Goal: Task Accomplishment & Management: Manage account settings

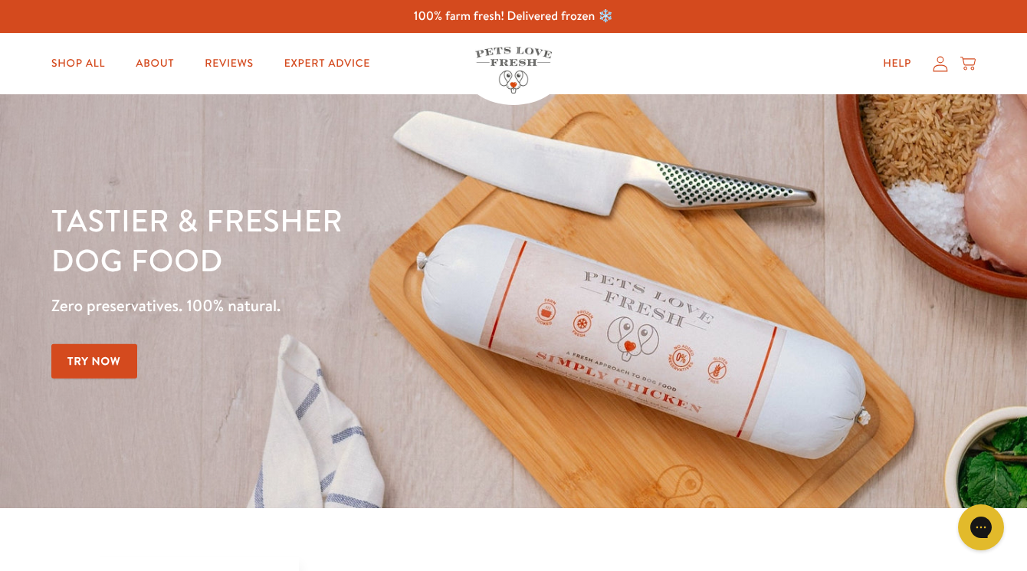
click at [941, 69] on icon at bounding box center [939, 64] width 15 height 16
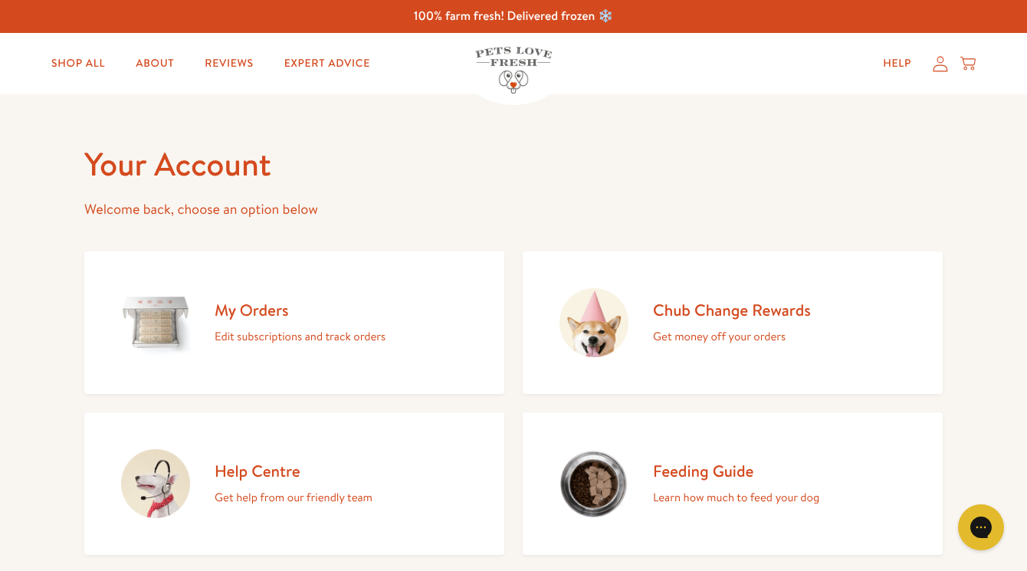
click at [242, 311] on h2 "My Orders" at bounding box center [299, 310] width 171 height 21
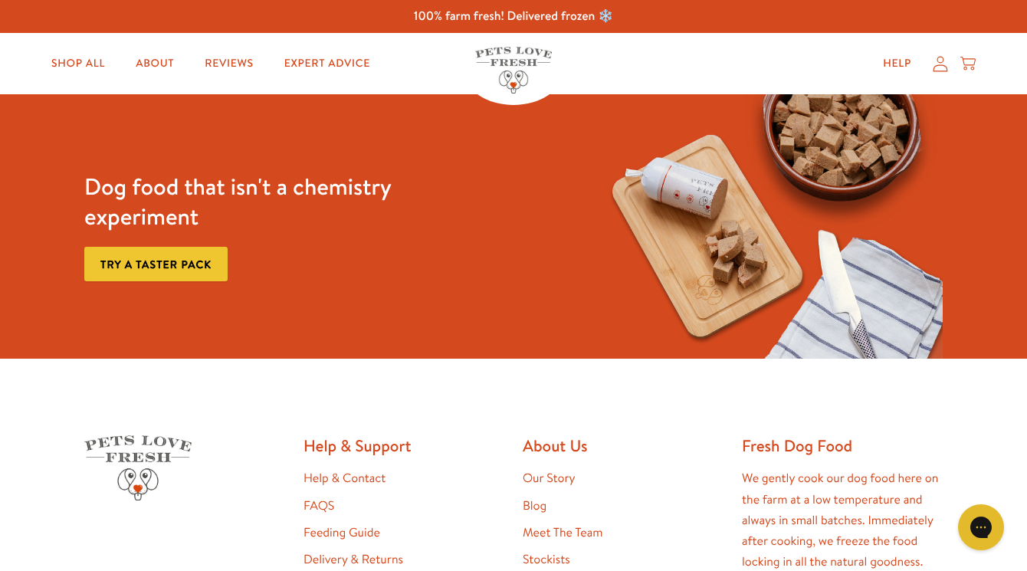
click at [943, 66] on icon at bounding box center [939, 64] width 15 height 16
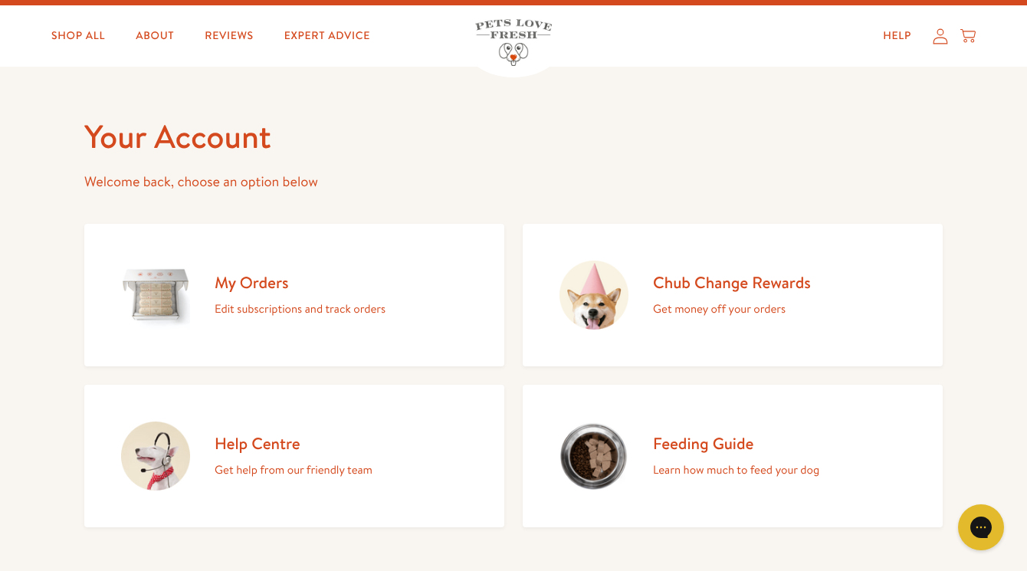
scroll to position [18, 0]
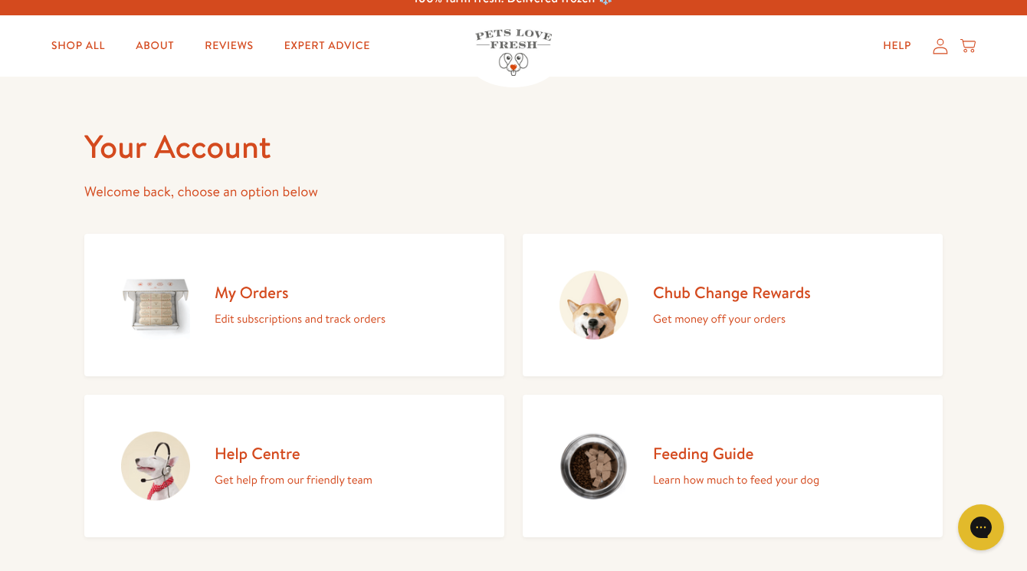
click at [266, 311] on p "Edit subscriptions and track orders" at bounding box center [299, 319] width 171 height 20
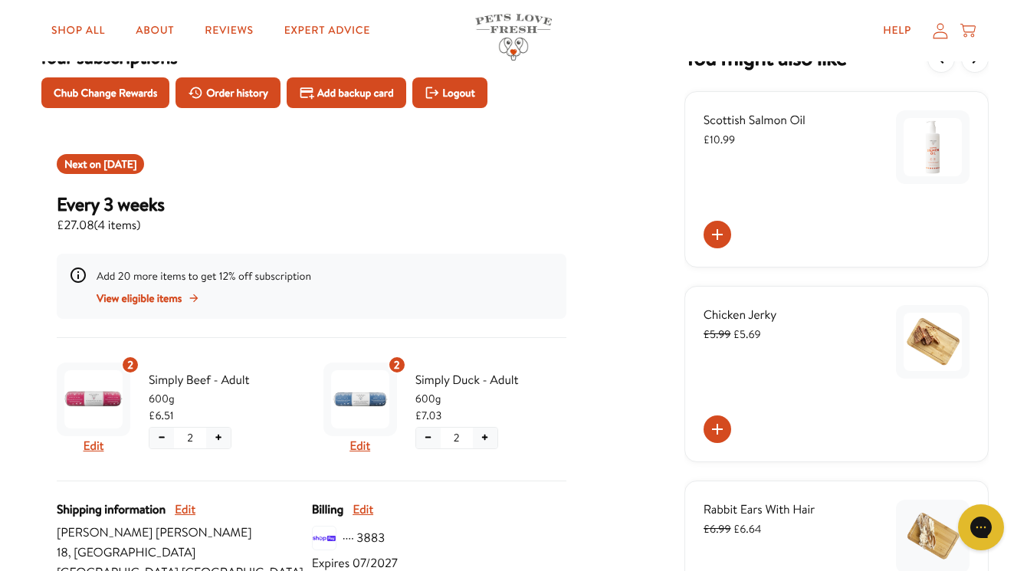
scroll to position [93, 0]
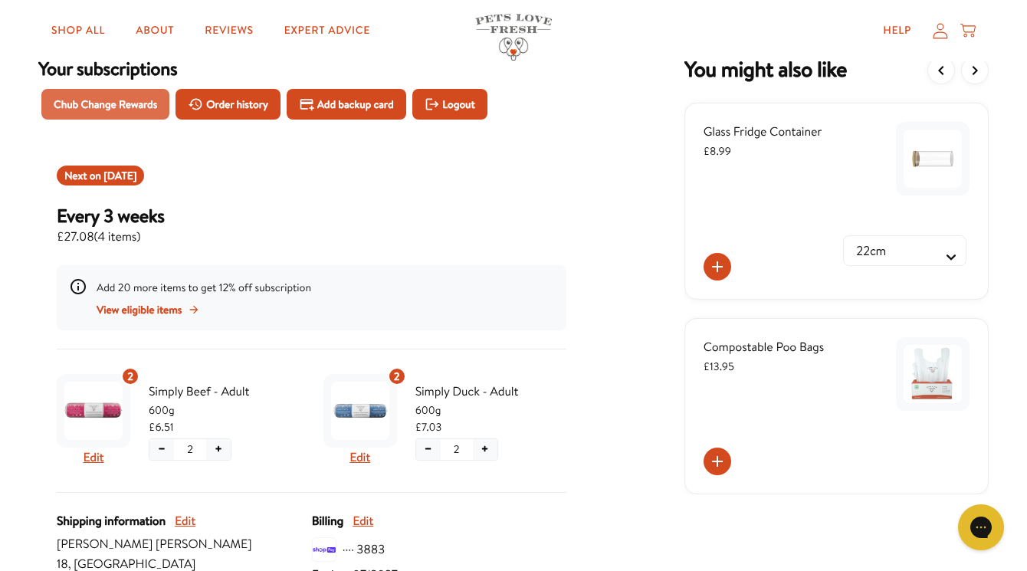
click at [128, 104] on span "Chub Change Rewards" at bounding box center [105, 104] width 103 height 17
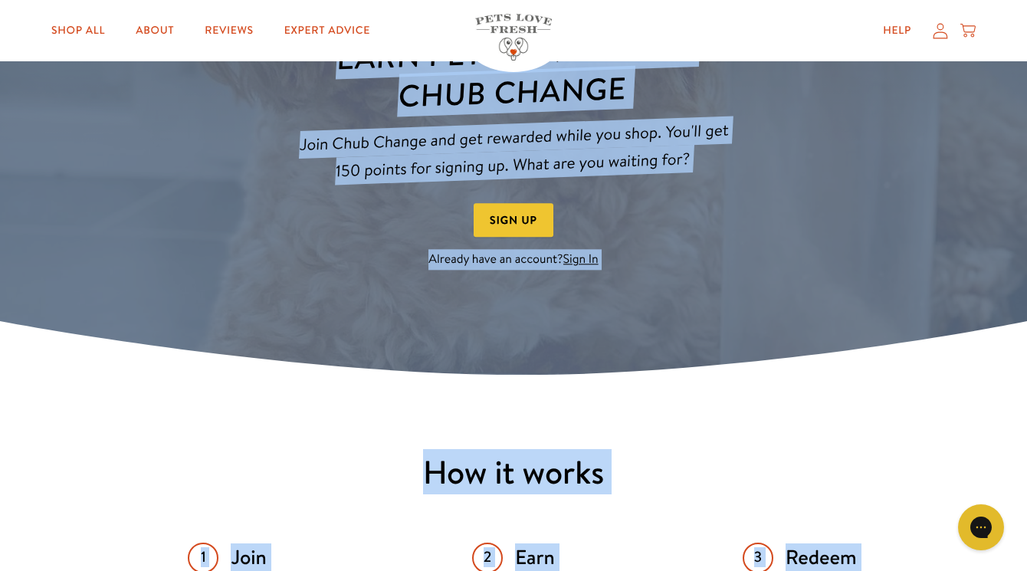
scroll to position [144, 0]
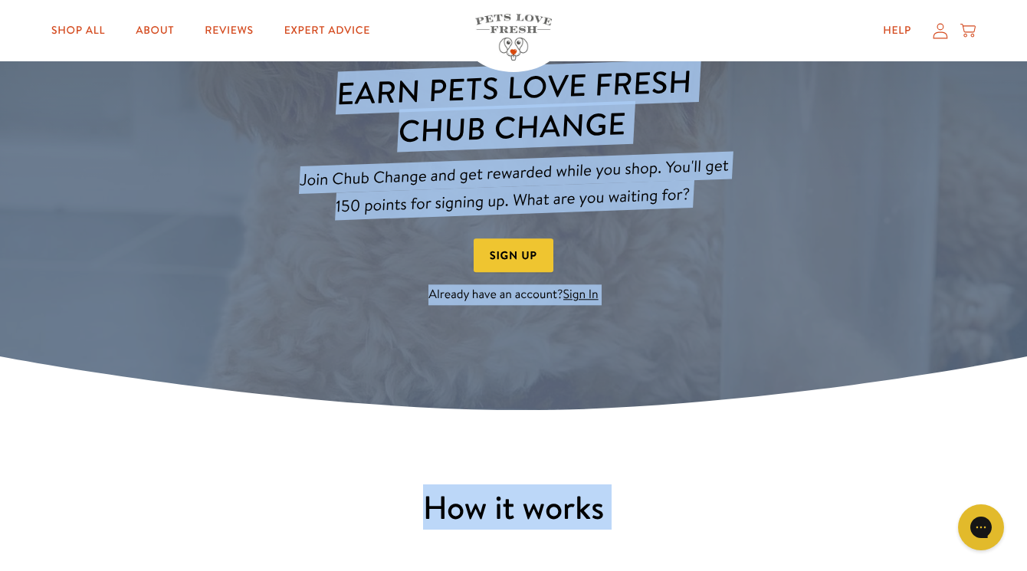
click at [577, 296] on link "Sign In" at bounding box center [580, 295] width 35 height 17
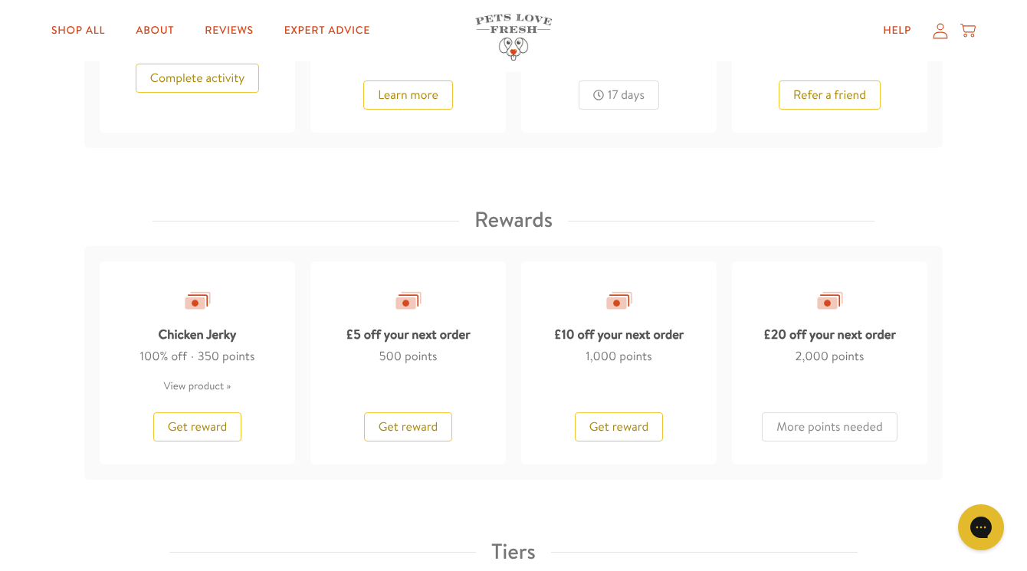
scroll to position [1204, 0]
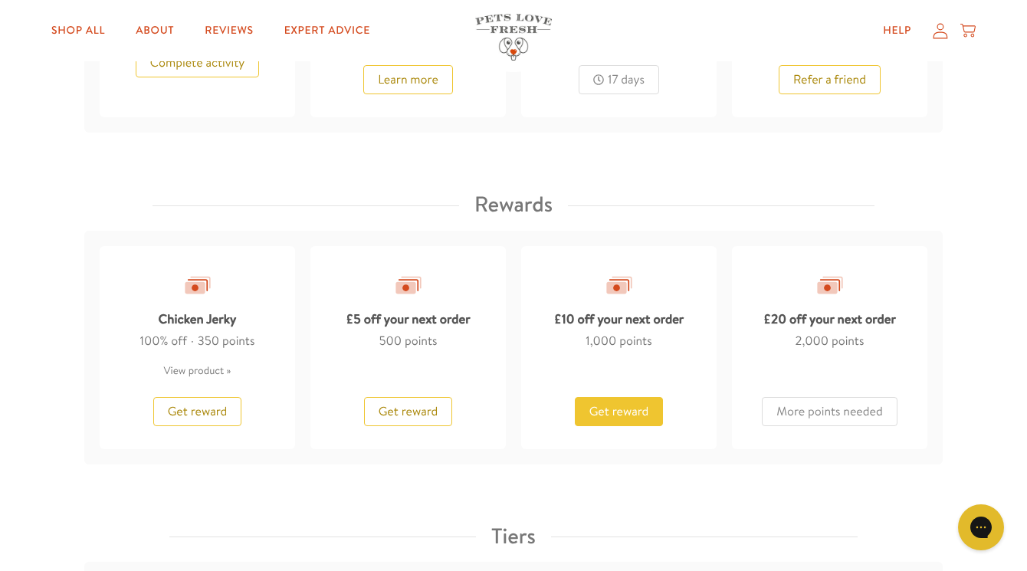
click at [616, 414] on span "Get reward" at bounding box center [619, 411] width 60 height 17
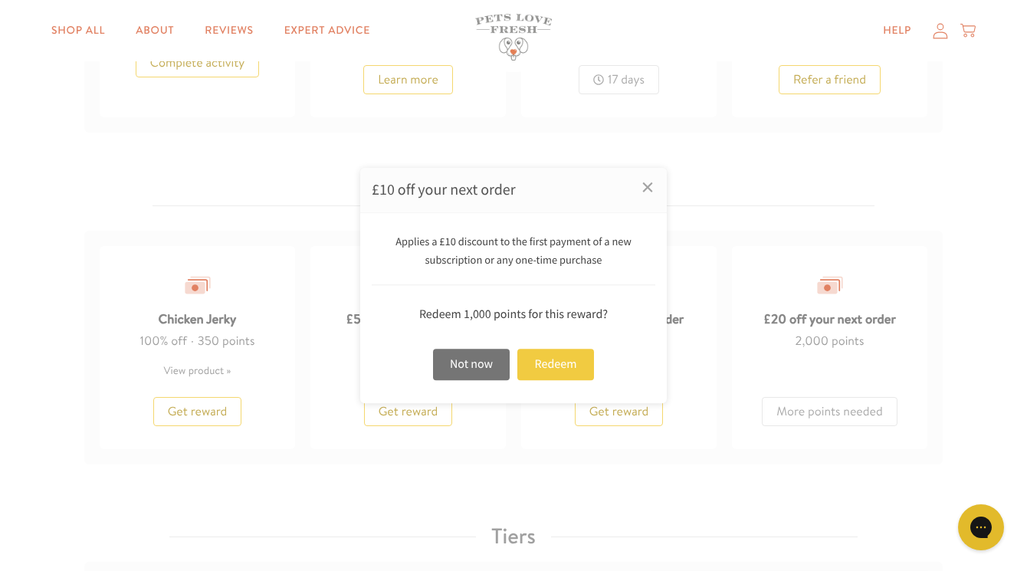
click at [566, 358] on div "Redeem" at bounding box center [555, 364] width 77 height 31
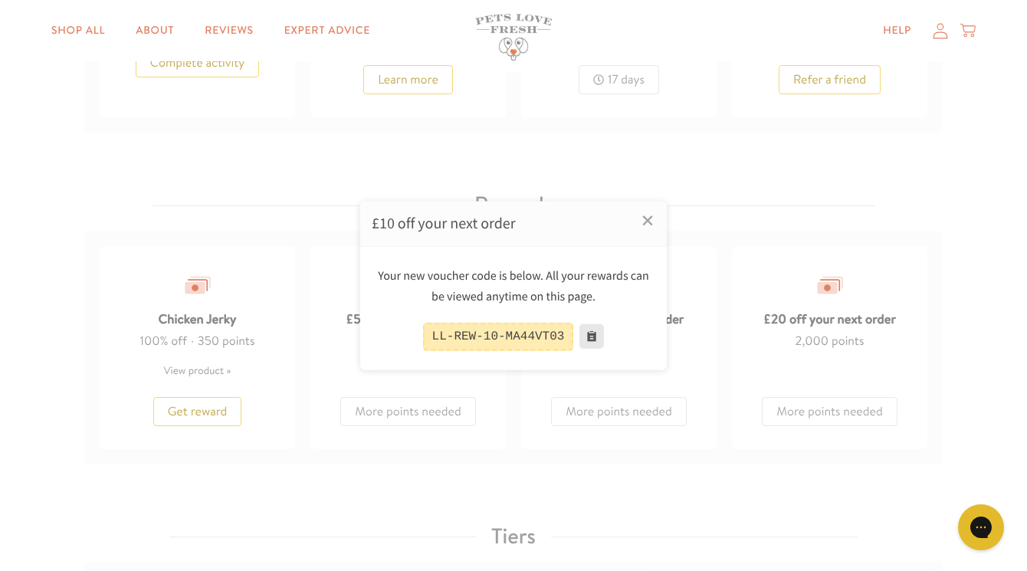
click at [586, 336] on button at bounding box center [591, 336] width 25 height 25
click at [650, 218] on link "×" at bounding box center [647, 220] width 38 height 38
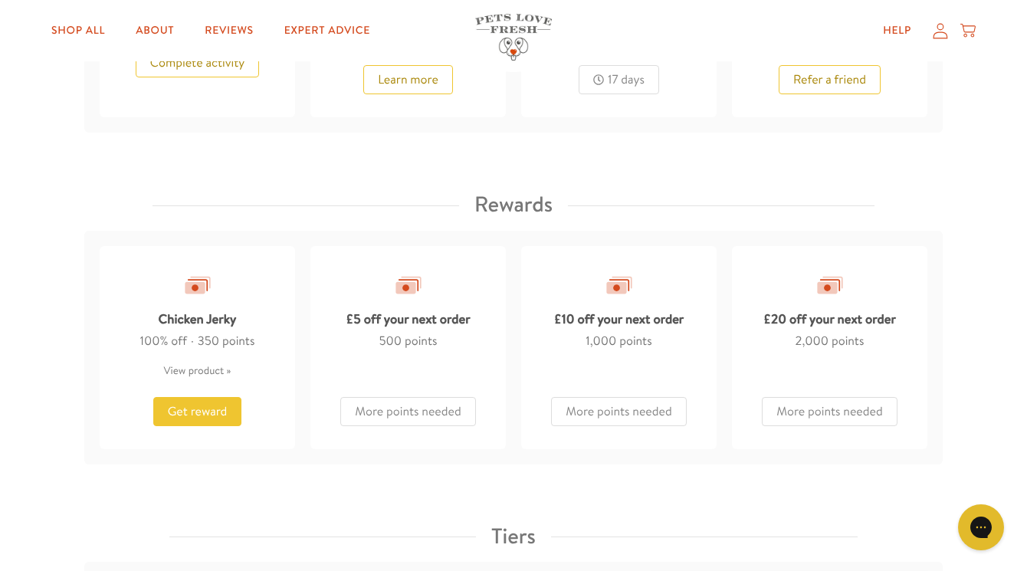
click at [197, 409] on span "Get reward" at bounding box center [198, 411] width 60 height 17
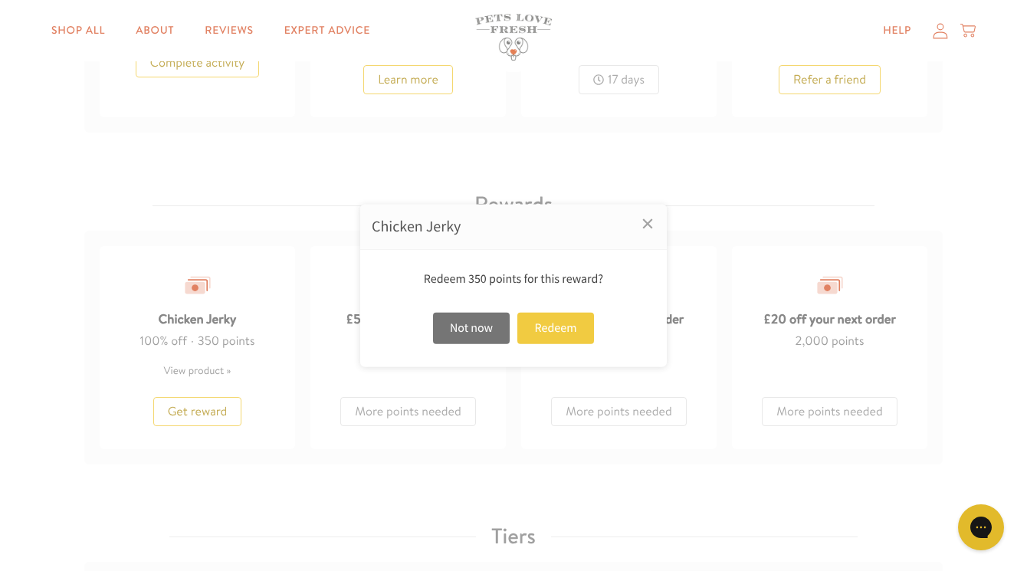
click at [558, 324] on div "Redeem" at bounding box center [555, 328] width 77 height 31
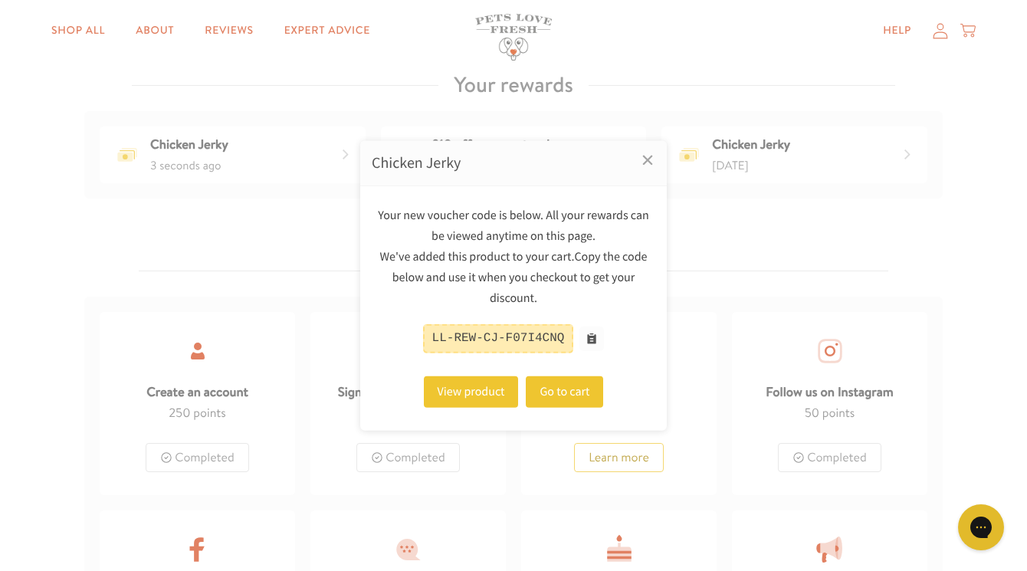
scroll to position [0, 0]
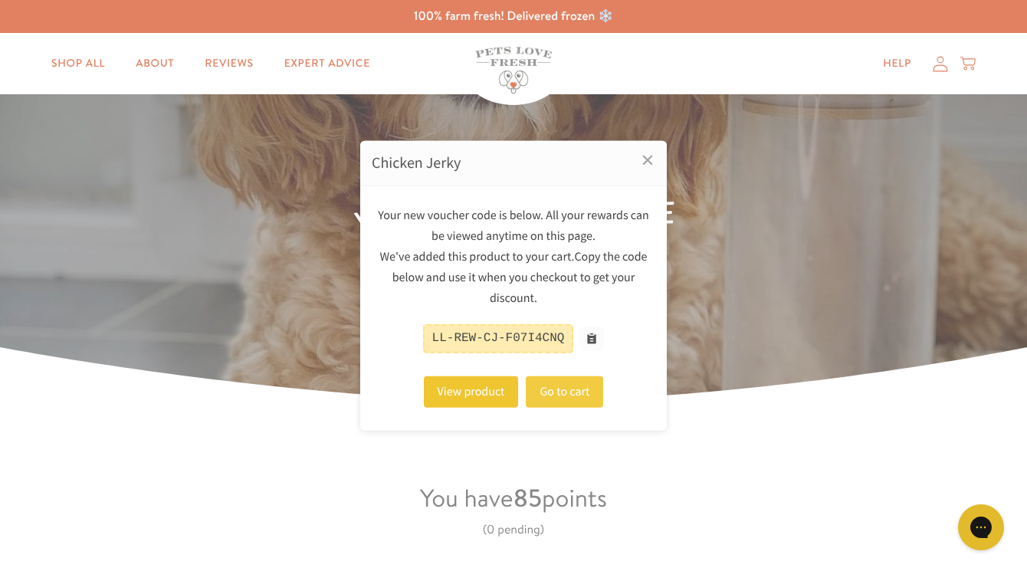
click at [573, 395] on link "Go to cart" at bounding box center [564, 390] width 77 height 31
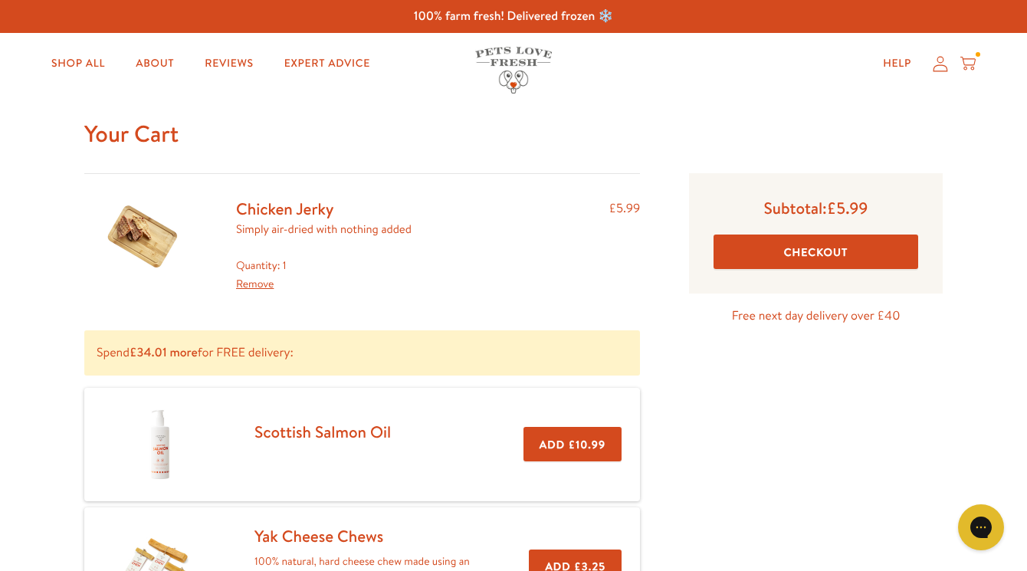
click at [940, 64] on icon at bounding box center [939, 64] width 15 height 16
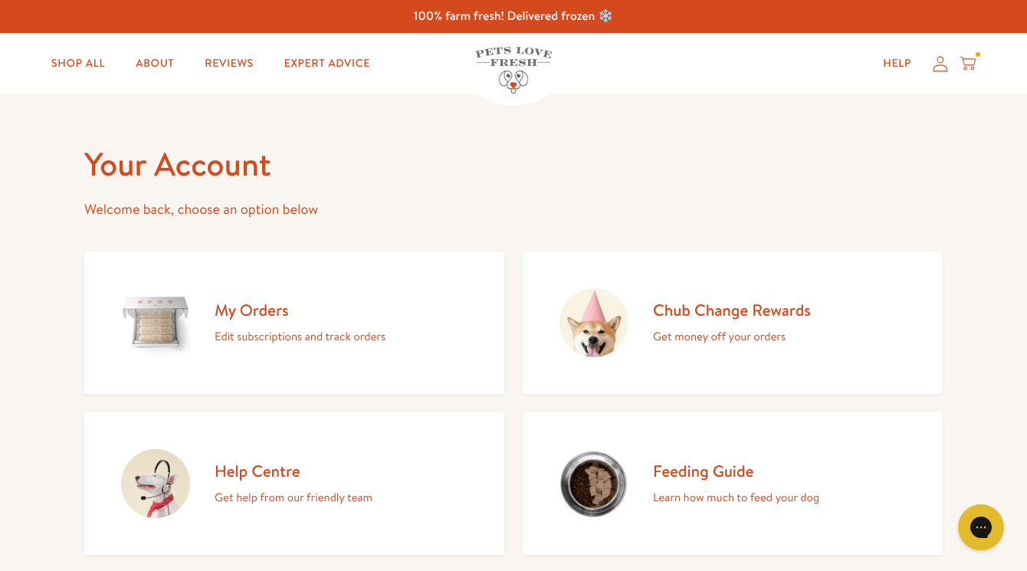
click at [253, 317] on h2 "My Orders" at bounding box center [299, 310] width 171 height 21
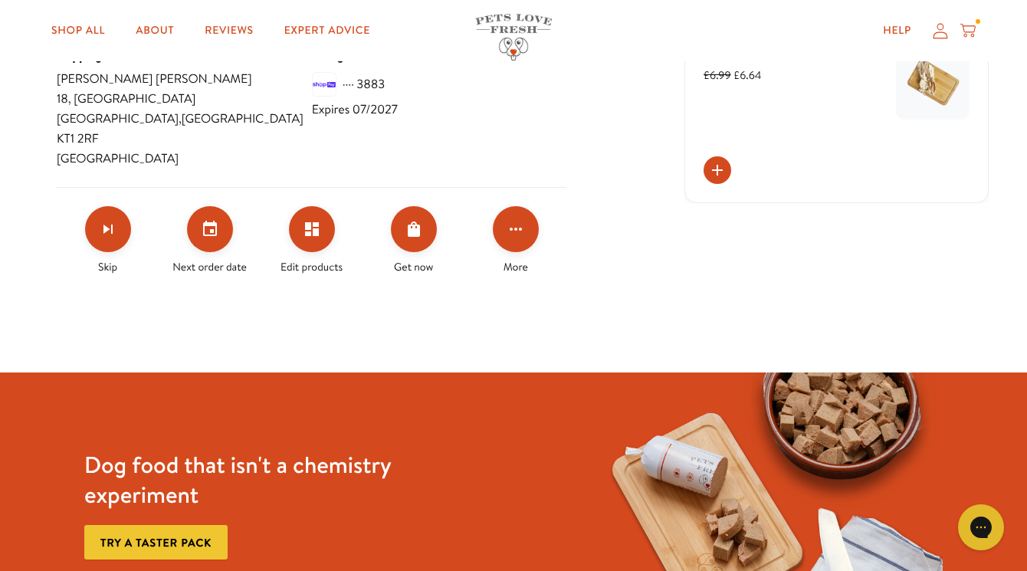
scroll to position [554, 0]
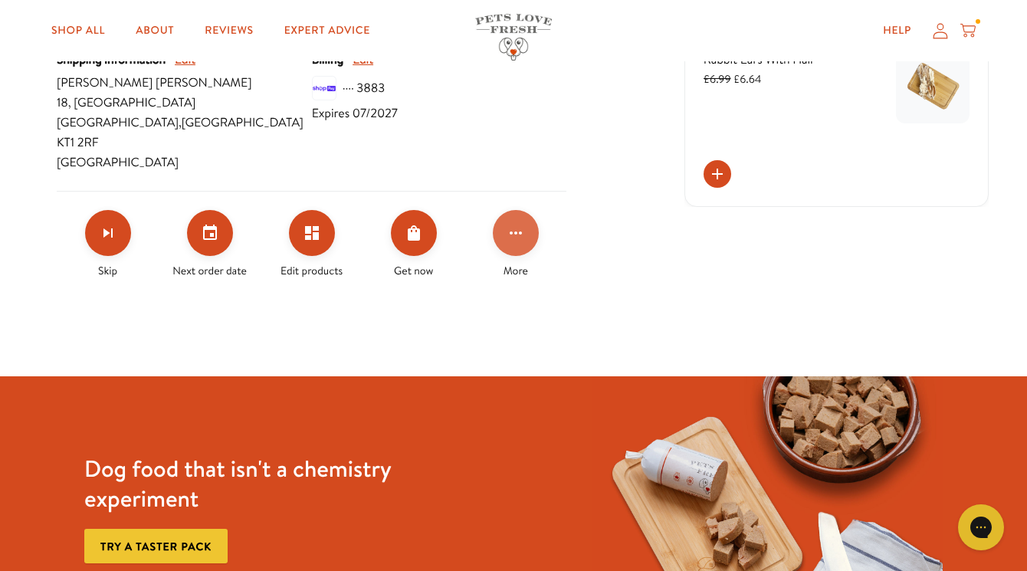
click at [521, 224] on icon "Click for more options" at bounding box center [515, 233] width 18 height 18
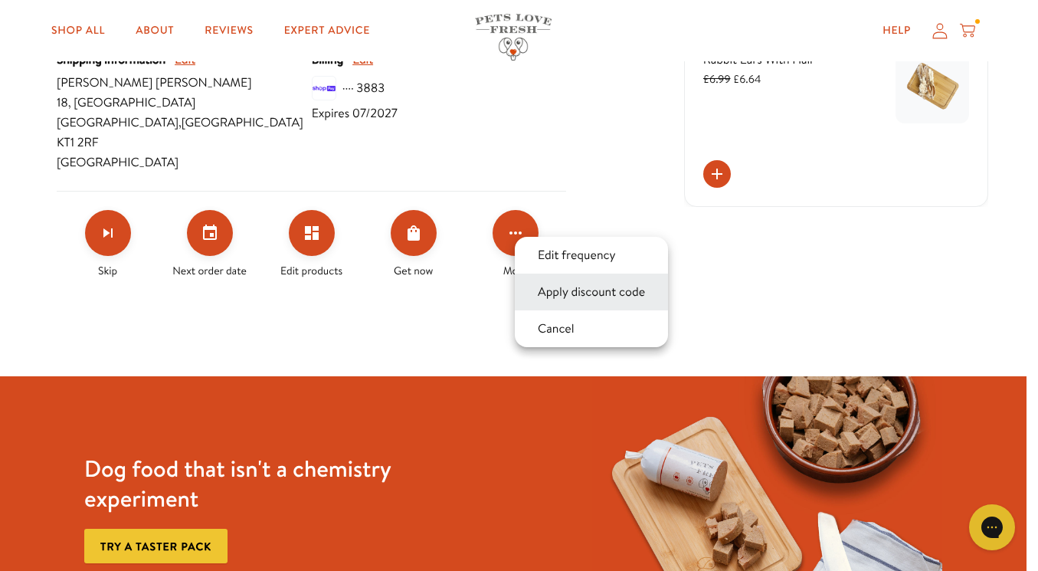
click at [583, 293] on button "Apply discount code" at bounding box center [591, 292] width 116 height 18
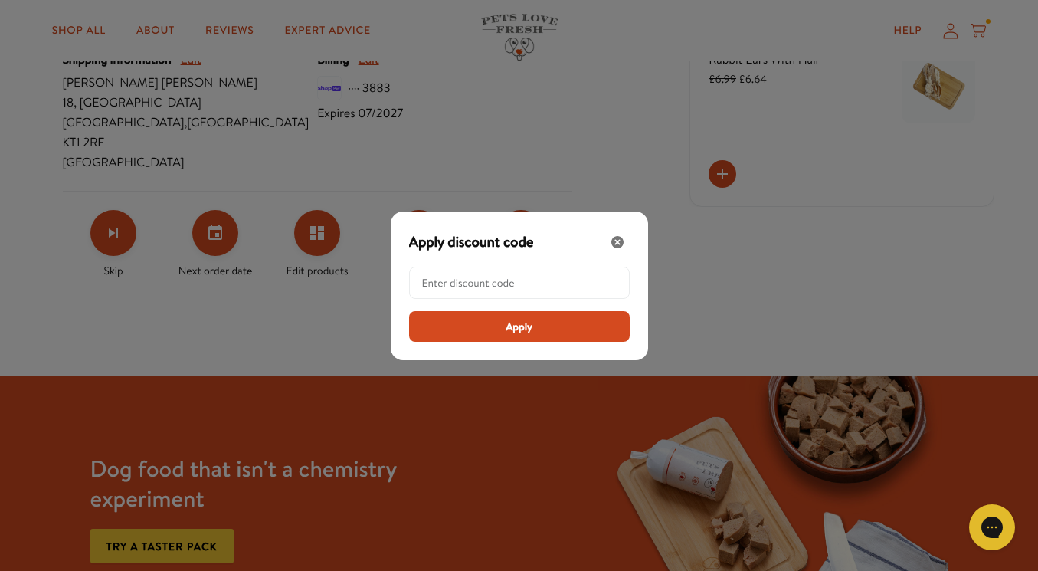
click at [538, 286] on input "Modal" at bounding box center [524, 282] width 204 height 31
paste input "LL-REW-10-MA44VT03"
type input "LL-REW-10-MA44VT03"
click at [511, 326] on span "Apply" at bounding box center [519, 326] width 27 height 17
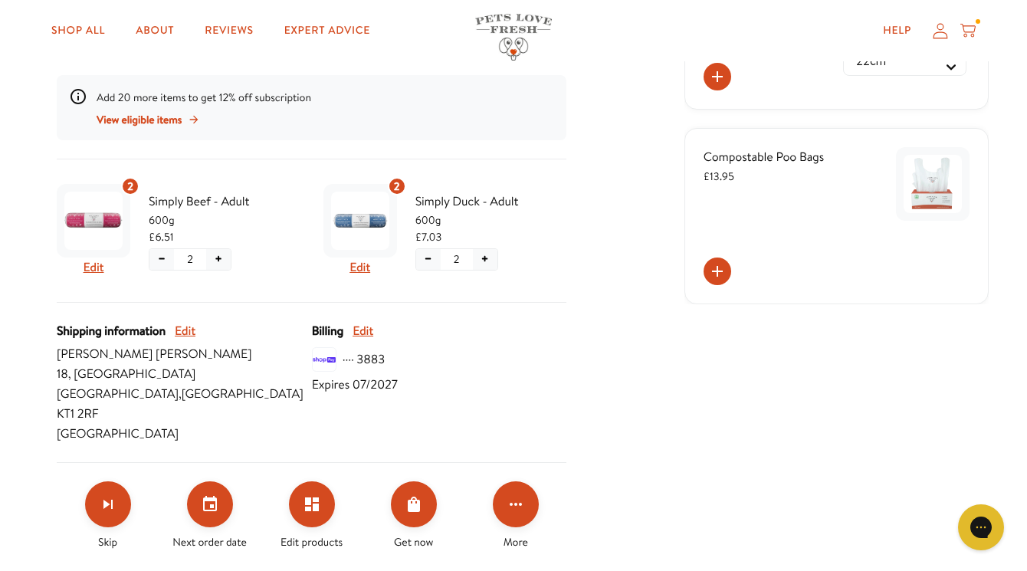
scroll to position [287, 0]
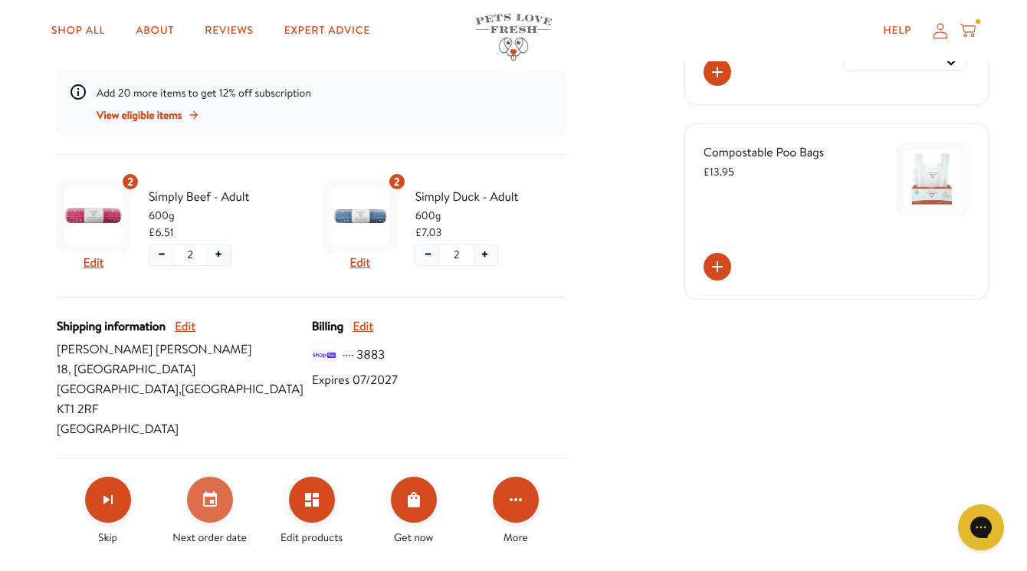
click at [209, 490] on icon "Set your next order date" at bounding box center [210, 499] width 18 height 18
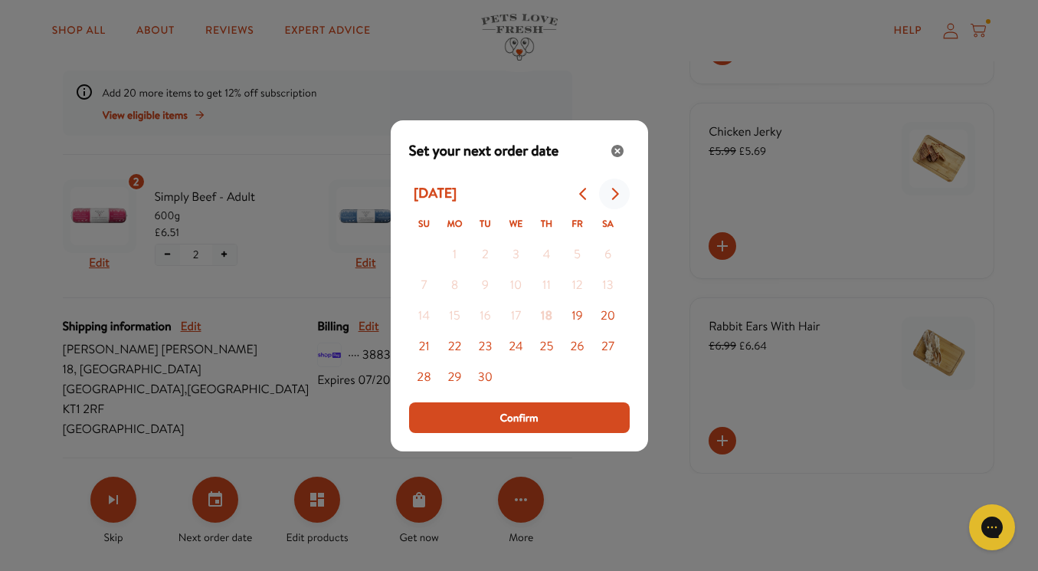
click at [614, 191] on icon "Go to next month" at bounding box center [614, 194] width 7 height 12
click at [453, 318] on button "13" at bounding box center [455, 316] width 31 height 31
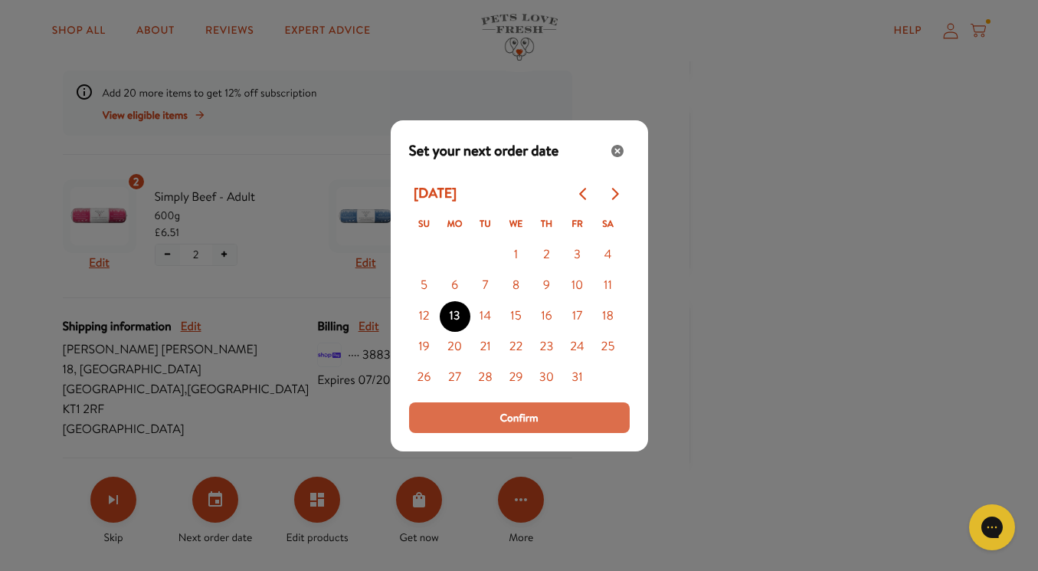
click at [506, 414] on span "Confirm" at bounding box center [518, 417] width 38 height 17
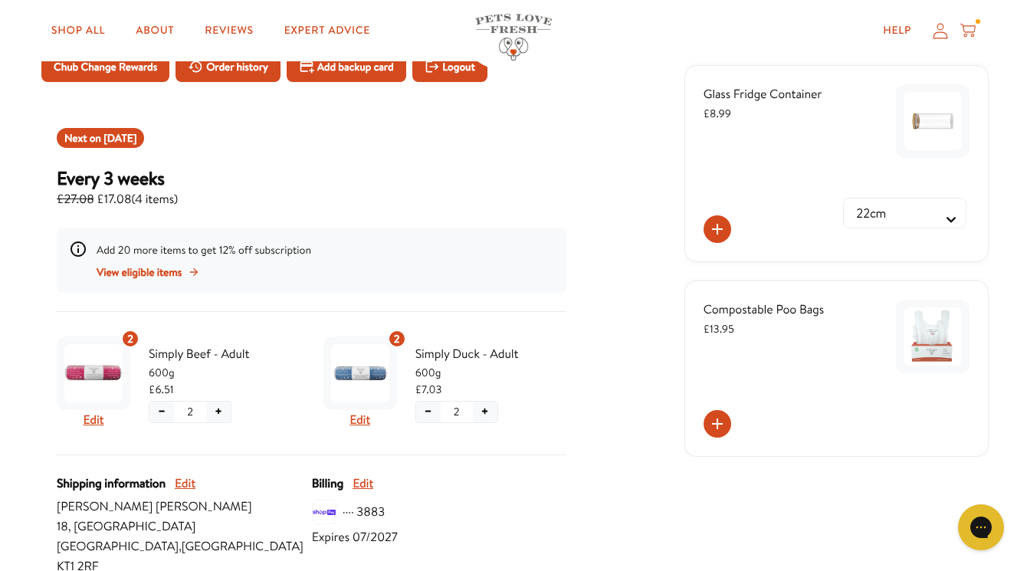
scroll to position [0, 0]
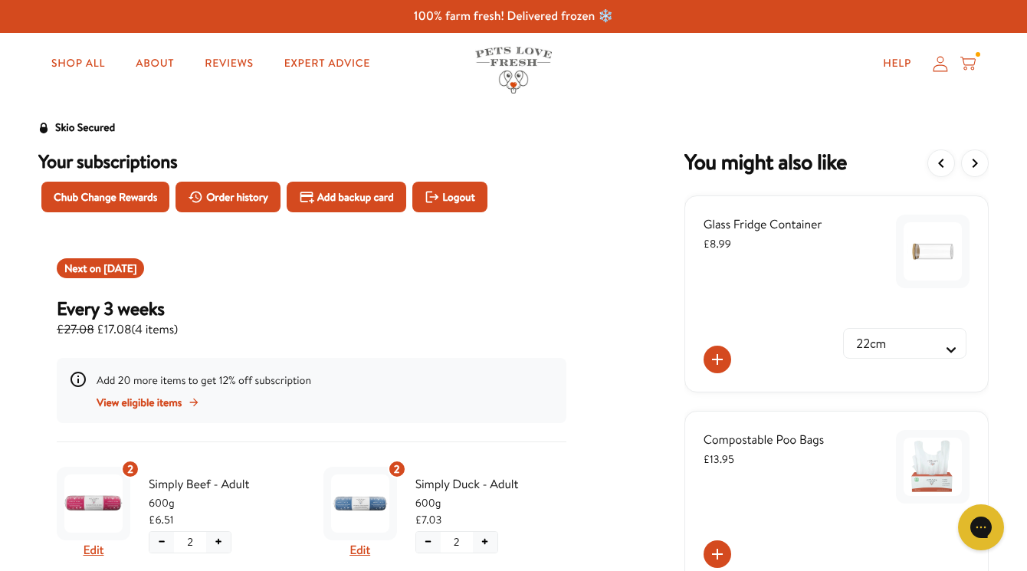
click at [977, 162] on icon "View more items" at bounding box center [974, 163] width 18 height 18
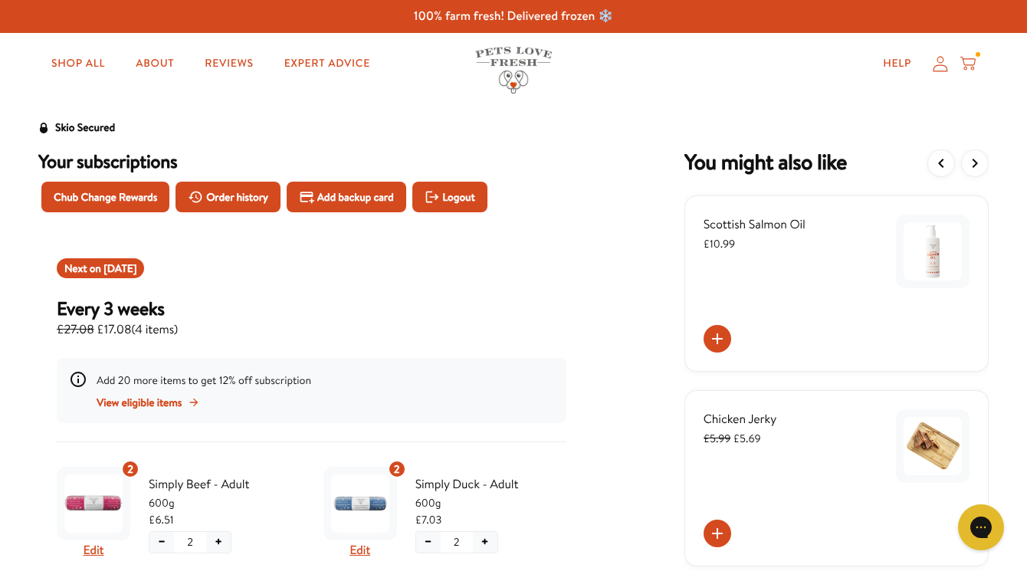
click at [977, 162] on icon "View more items" at bounding box center [974, 163] width 18 height 18
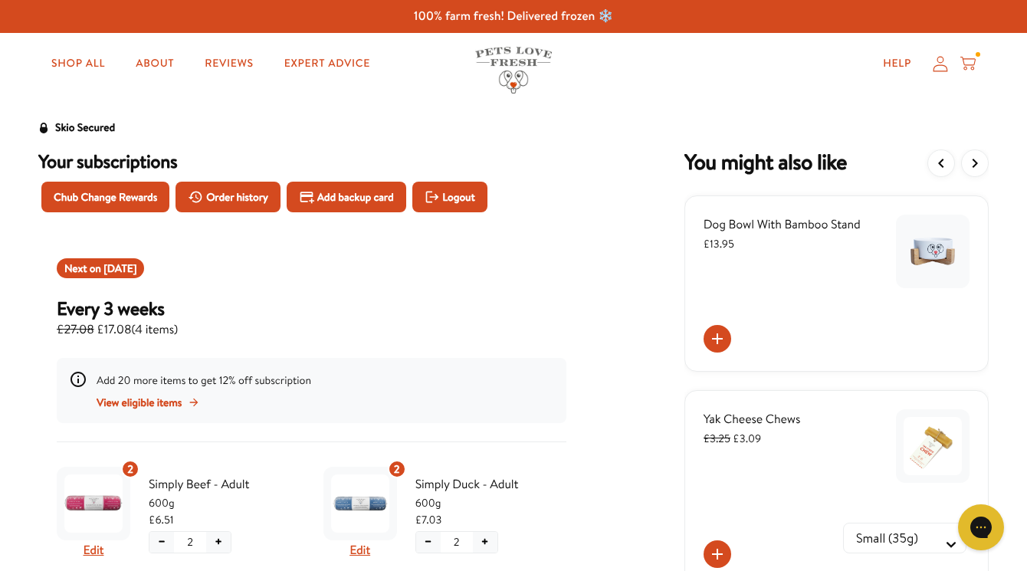
click at [977, 162] on icon "View more items" at bounding box center [974, 163] width 18 height 18
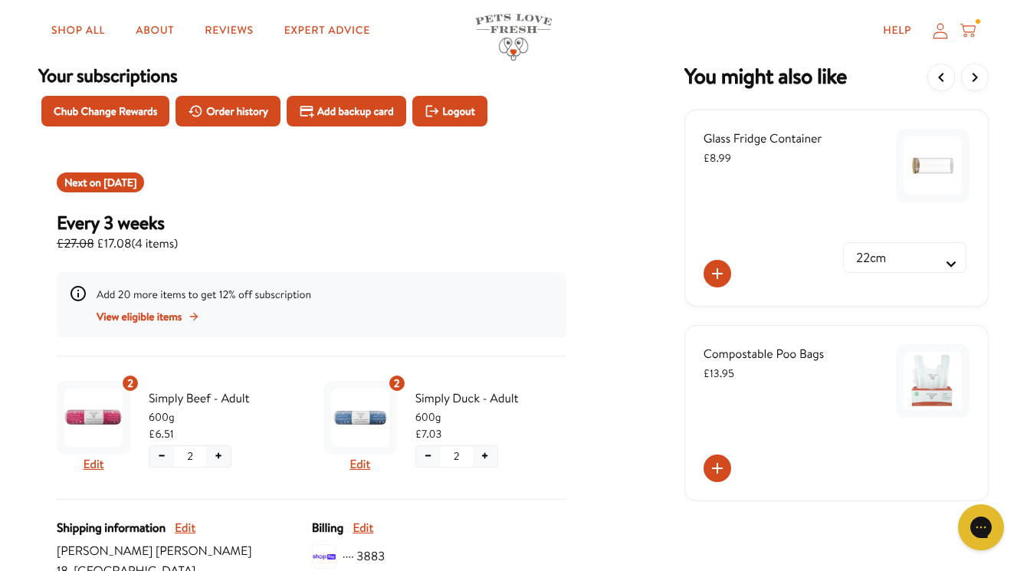
scroll to position [74, 0]
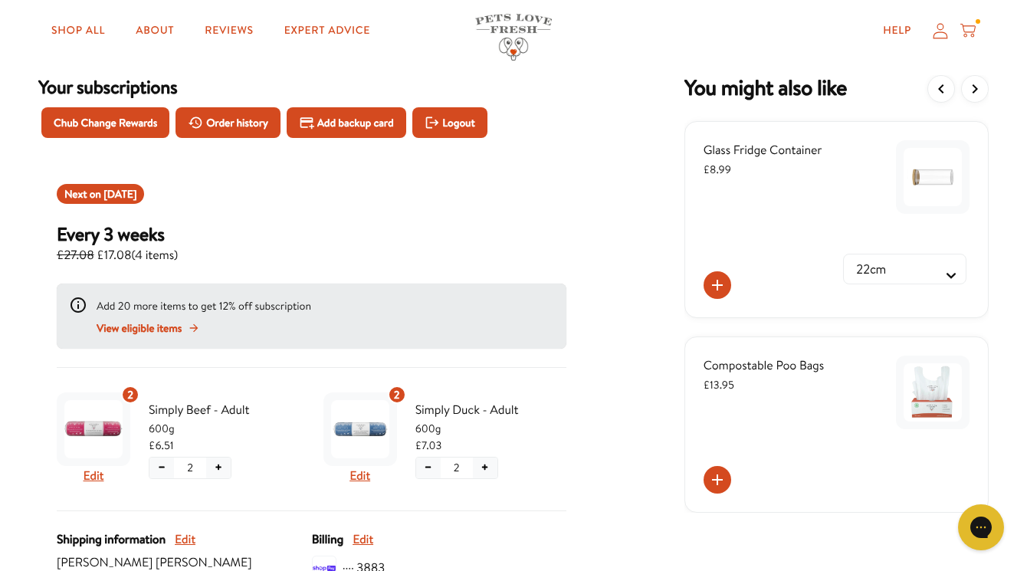
click at [165, 330] on span "View eligible items" at bounding box center [139, 327] width 85 height 17
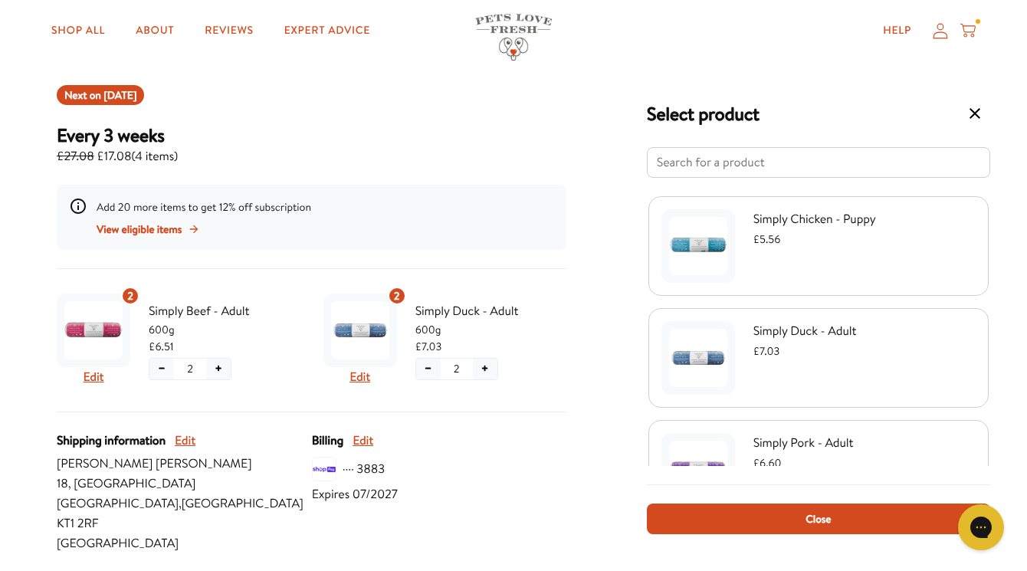
scroll to position [188, 0]
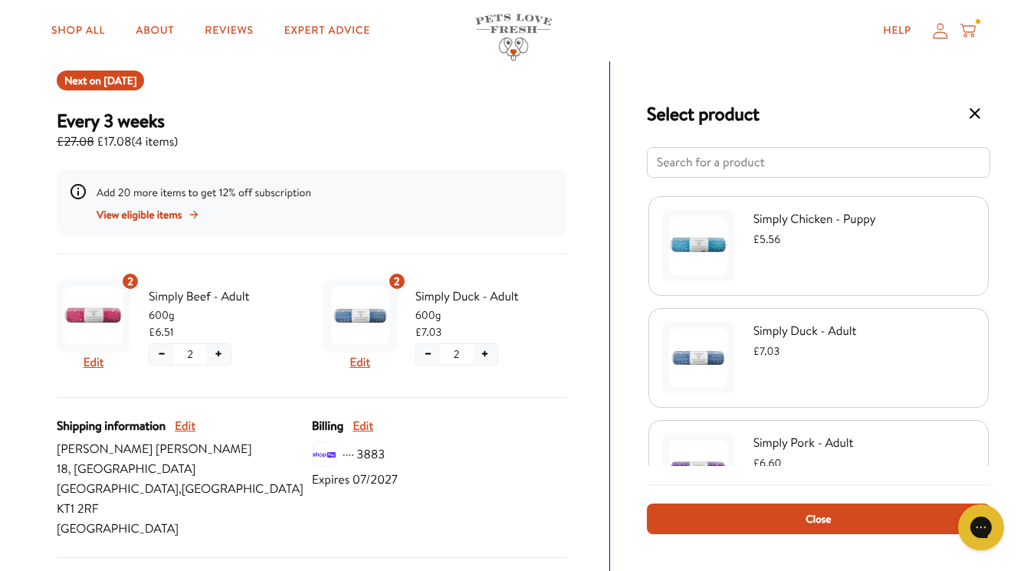
click at [1004, 265] on div "Select product Simply Chicken - Puppy £5.56 Simply Duck - Adult £7.03 Simply Po…" at bounding box center [818, 315] width 417 height 509
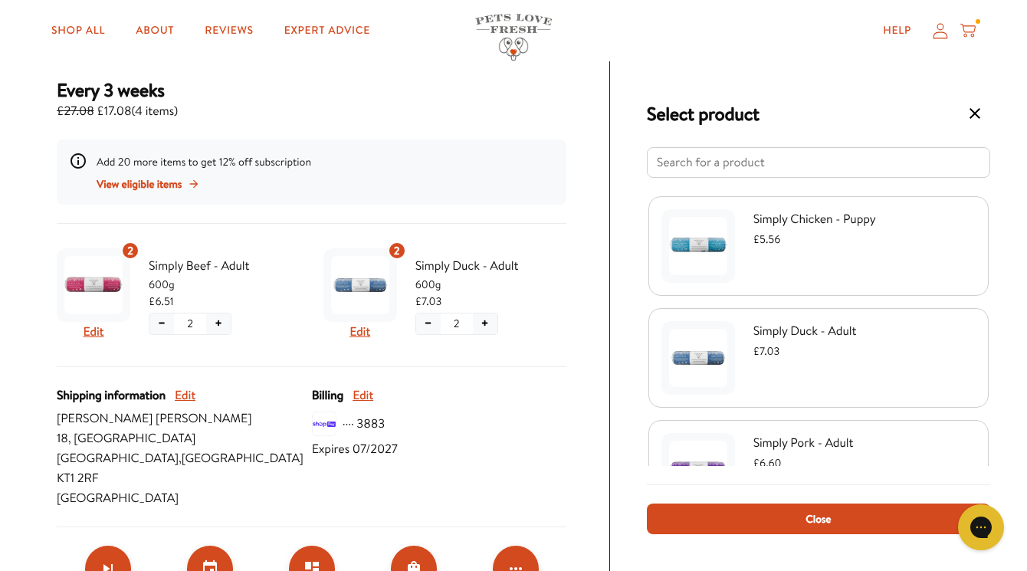
scroll to position [249, 0]
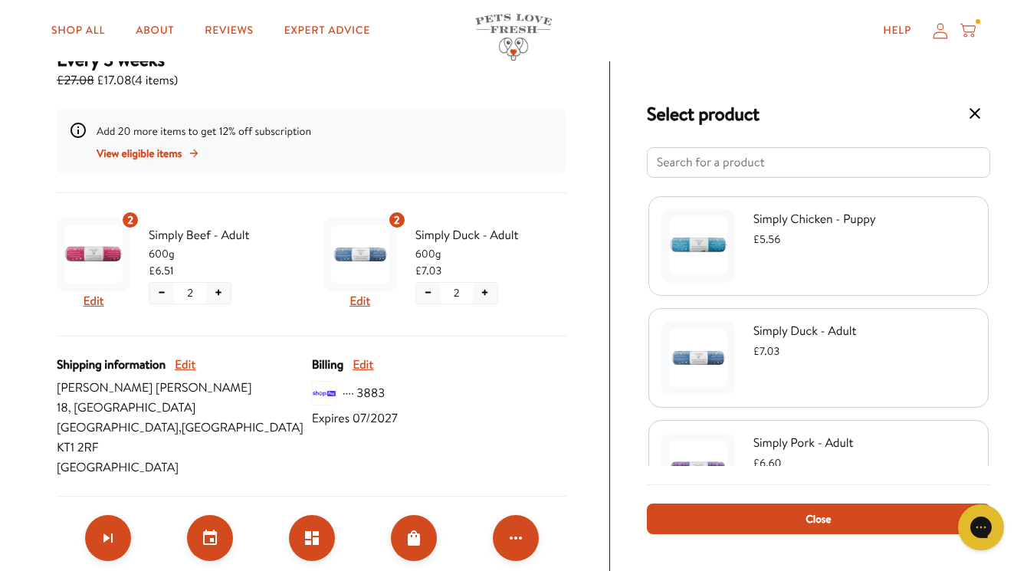
click at [849, 489] on div "Close" at bounding box center [818, 500] width 343 height 68
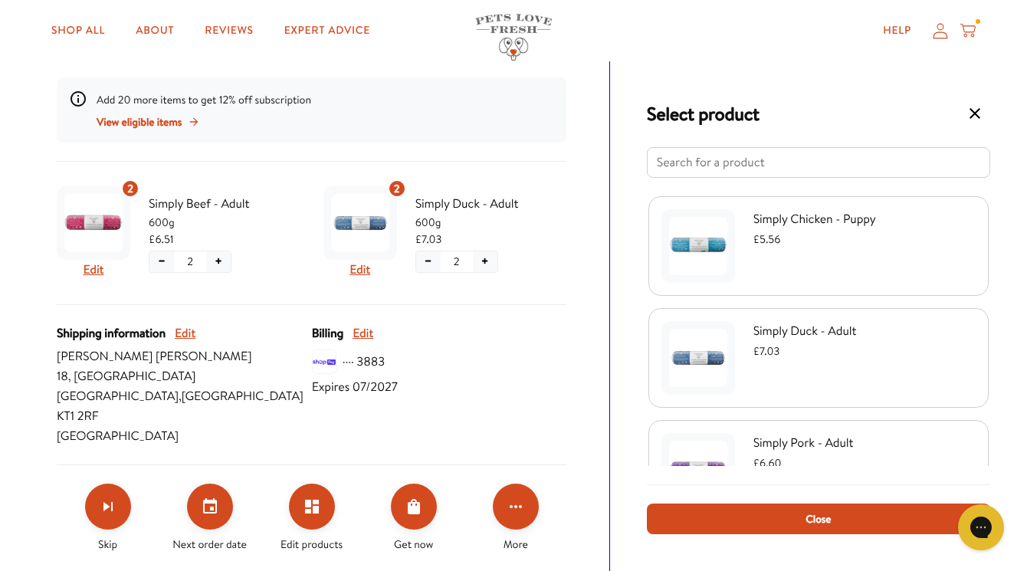
scroll to position [310, 0]
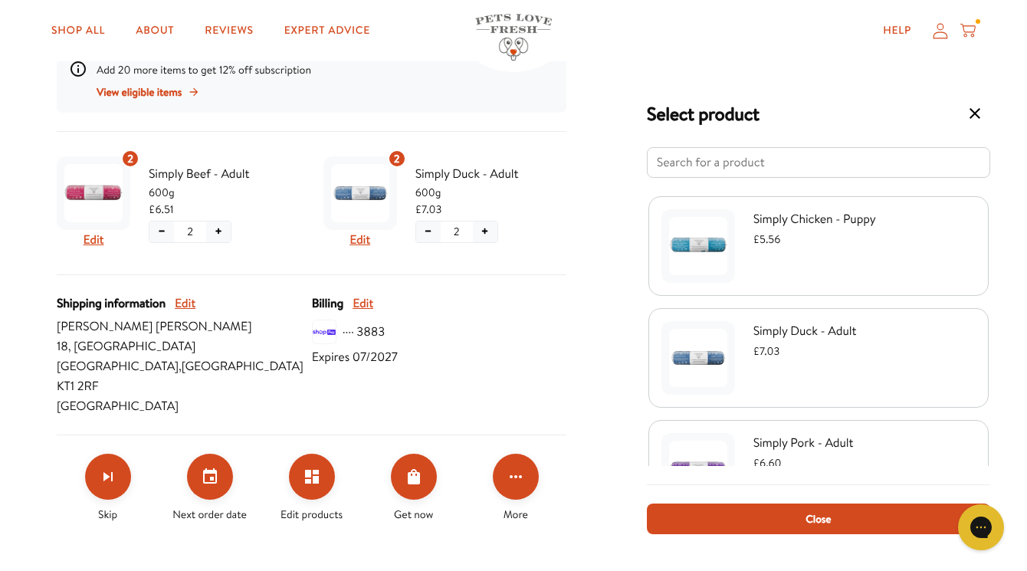
click at [833, 158] on input "Select product" at bounding box center [818, 162] width 343 height 31
type input "simply"
click at [964, 300] on div "Simply Chicken - Puppy £5.56 Simply Duck - Adult £7.03 Simply Pork - Adult £6.6…" at bounding box center [818, 331] width 343 height 270
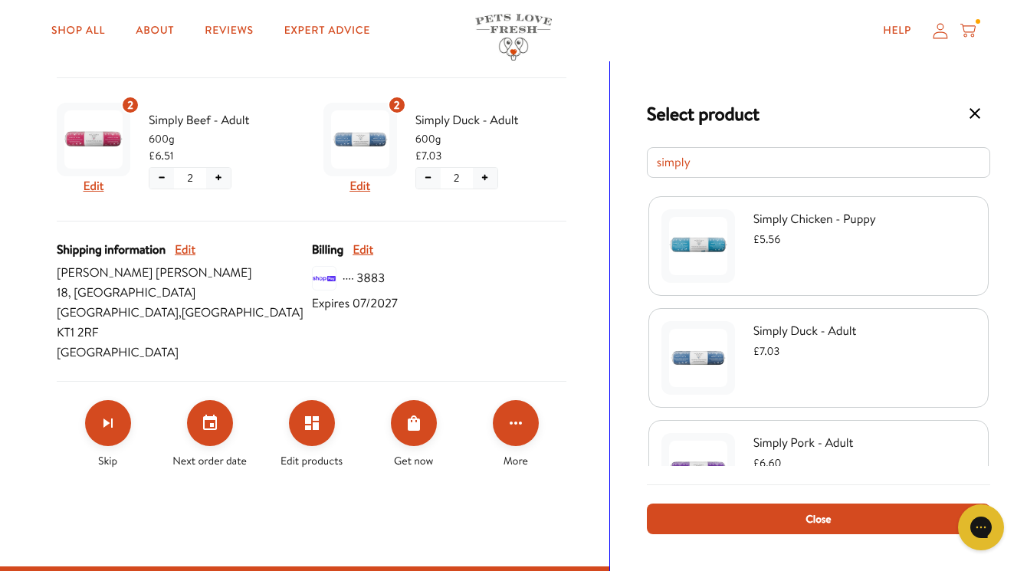
scroll to position [372, 0]
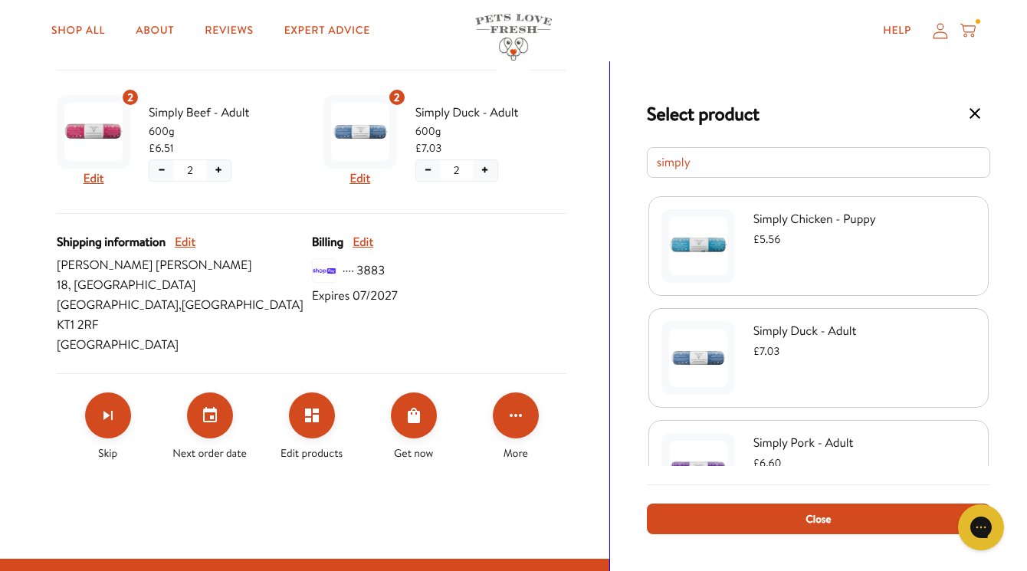
click at [879, 495] on div "Close" at bounding box center [818, 500] width 343 height 68
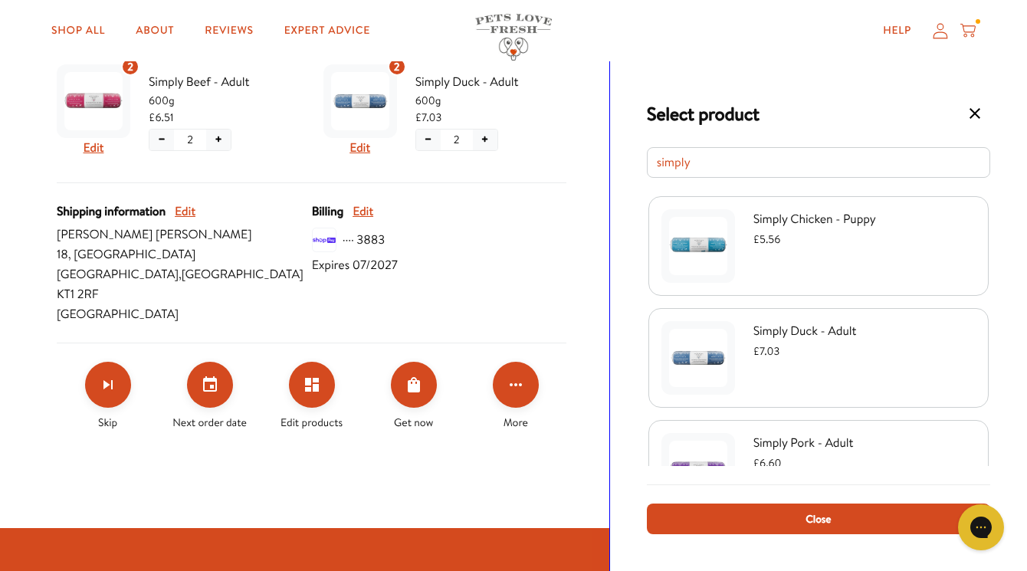
click at [850, 546] on div "Select product simply Simply Chicken - Puppy £5.56 Simply Duck - Adult £7.03 Si…" at bounding box center [818, 315] width 417 height 509
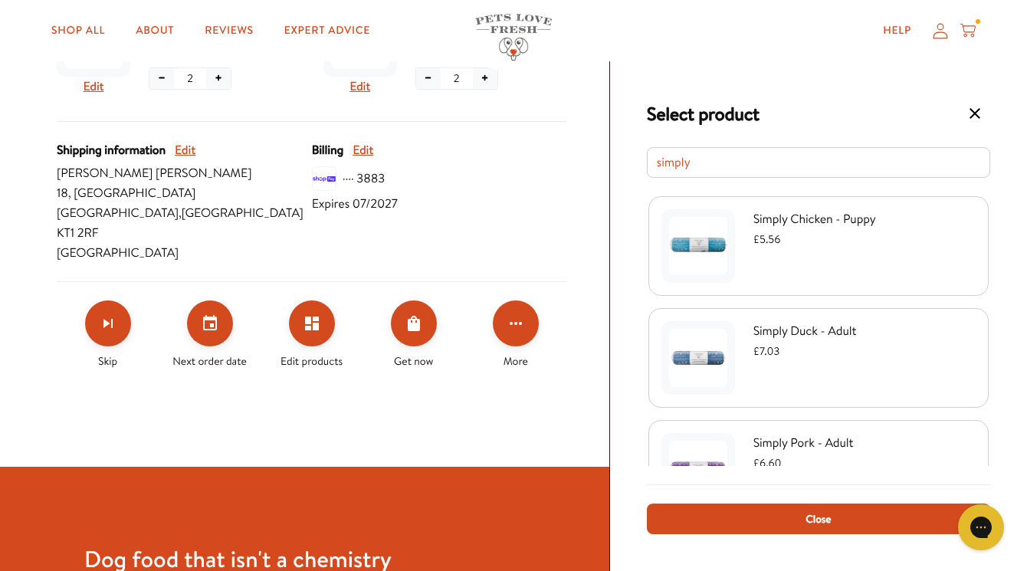
scroll to position [0, 0]
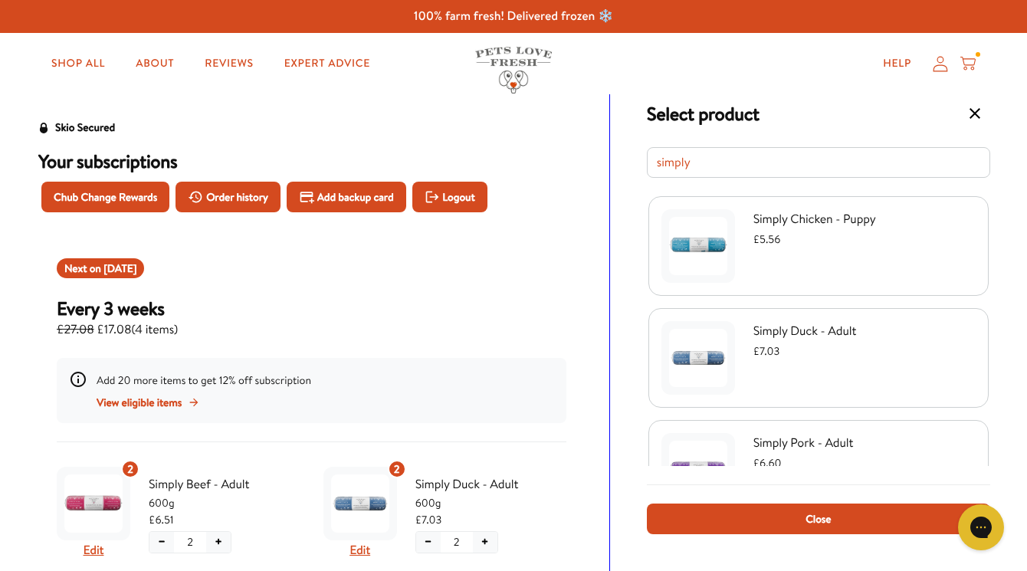
click at [739, 128] on div "Select product" at bounding box center [818, 113] width 343 height 31
drag, startPoint x: 718, startPoint y: 116, endPoint x: 788, endPoint y: 120, distance: 70.5
click at [788, 120] on div "Select product" at bounding box center [818, 113] width 343 height 31
click at [977, 110] on icon "Select product" at bounding box center [974, 113] width 18 height 18
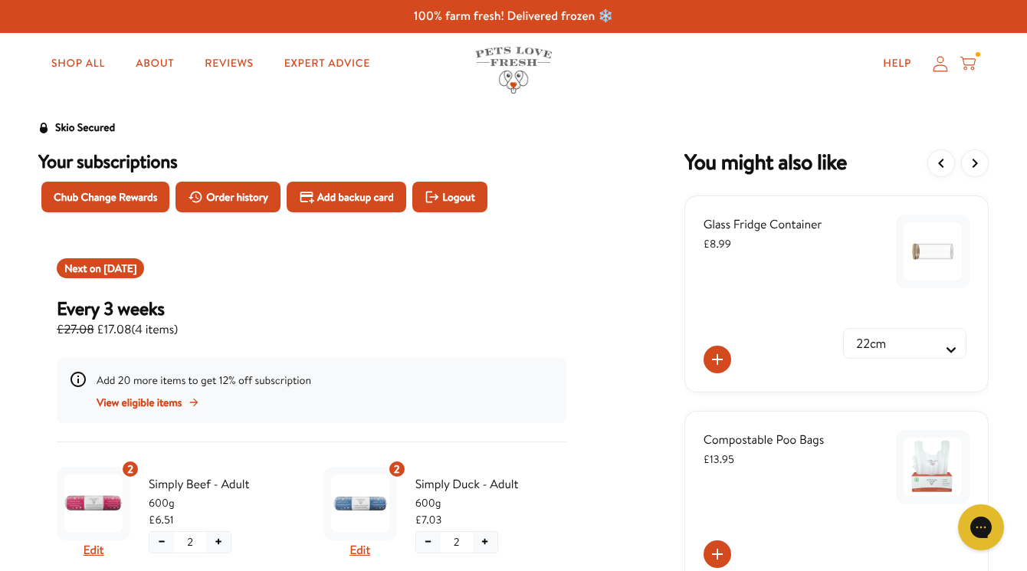
click at [970, 64] on icon at bounding box center [967, 63] width 15 height 17
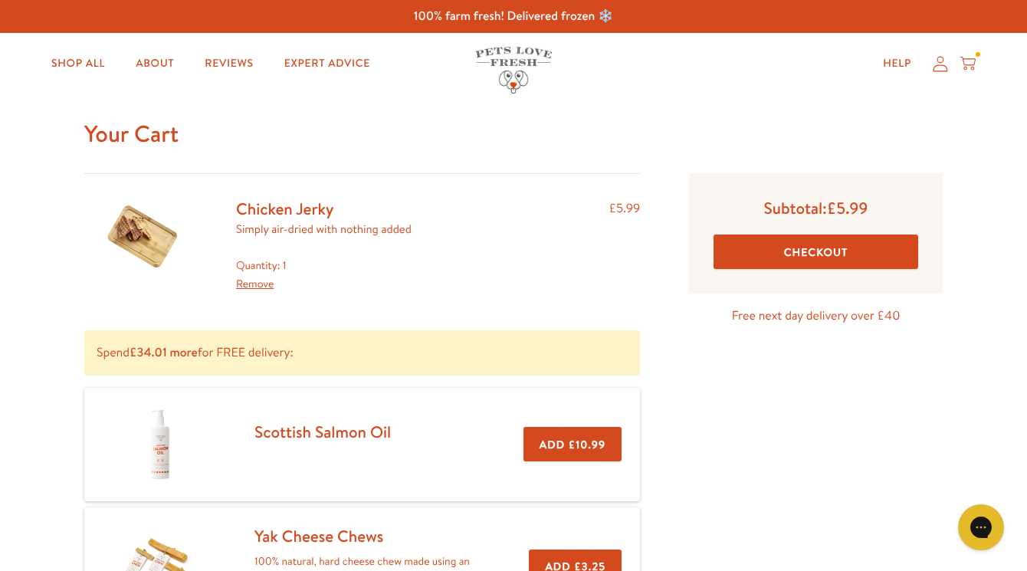
click at [261, 283] on link "Remove" at bounding box center [255, 283] width 38 height 15
